Goal: Check status: Check status

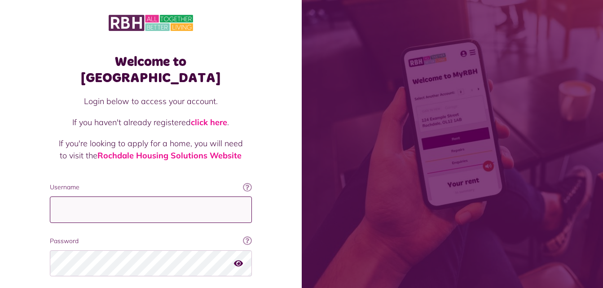
click at [123, 197] on input "Username" at bounding box center [151, 210] width 202 height 26
type input "**********"
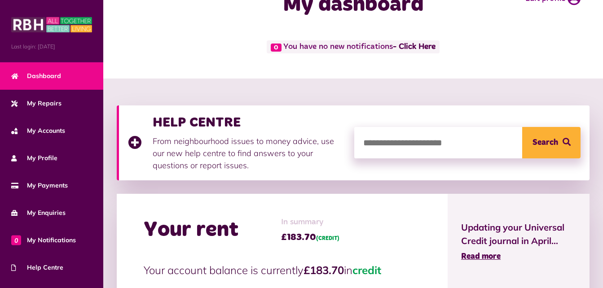
scroll to position [135, 0]
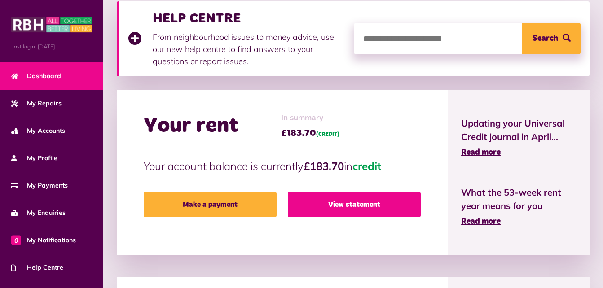
click at [390, 203] on link "View statement" at bounding box center [354, 204] width 133 height 25
